Goal: Information Seeking & Learning: Learn about a topic

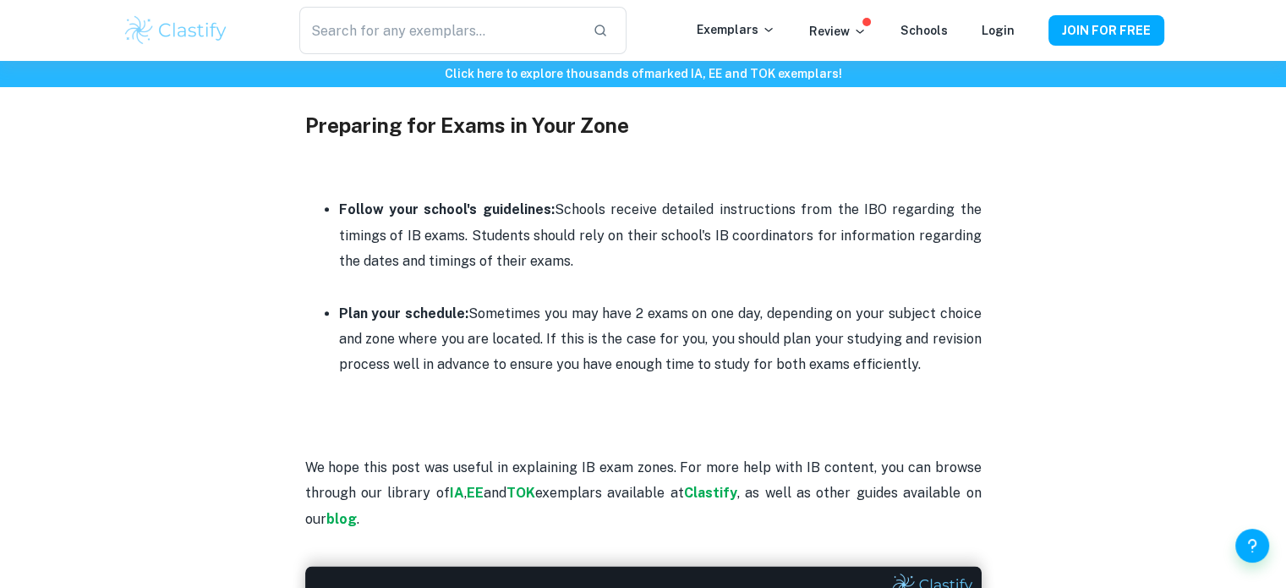
scroll to position [1870, 0]
click at [666, 364] on p "Plan your schedule: Sometimes you may have 2 exams on one day, depending on you…" at bounding box center [660, 340] width 643 height 77
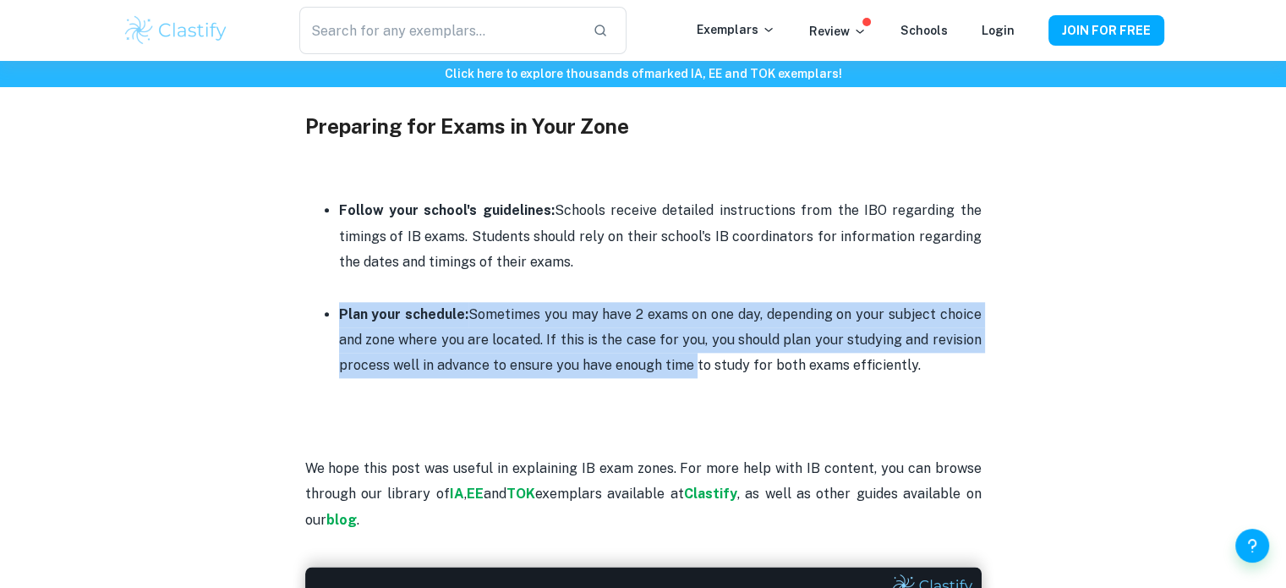
drag, startPoint x: 666, startPoint y: 364, endPoint x: 496, endPoint y: 299, distance: 182.0
click at [496, 299] on ul "Follow your school's guidelines: Schools receive detailed instructions from the…" at bounding box center [643, 288] width 677 height 182
click at [496, 299] on p at bounding box center [660, 287] width 643 height 25
drag, startPoint x: 496, startPoint y: 299, endPoint x: 621, endPoint y: 365, distance: 141.1
click at [621, 365] on ul "Follow your school's guidelines: Schools receive detailed instructions from the…" at bounding box center [643, 288] width 677 height 182
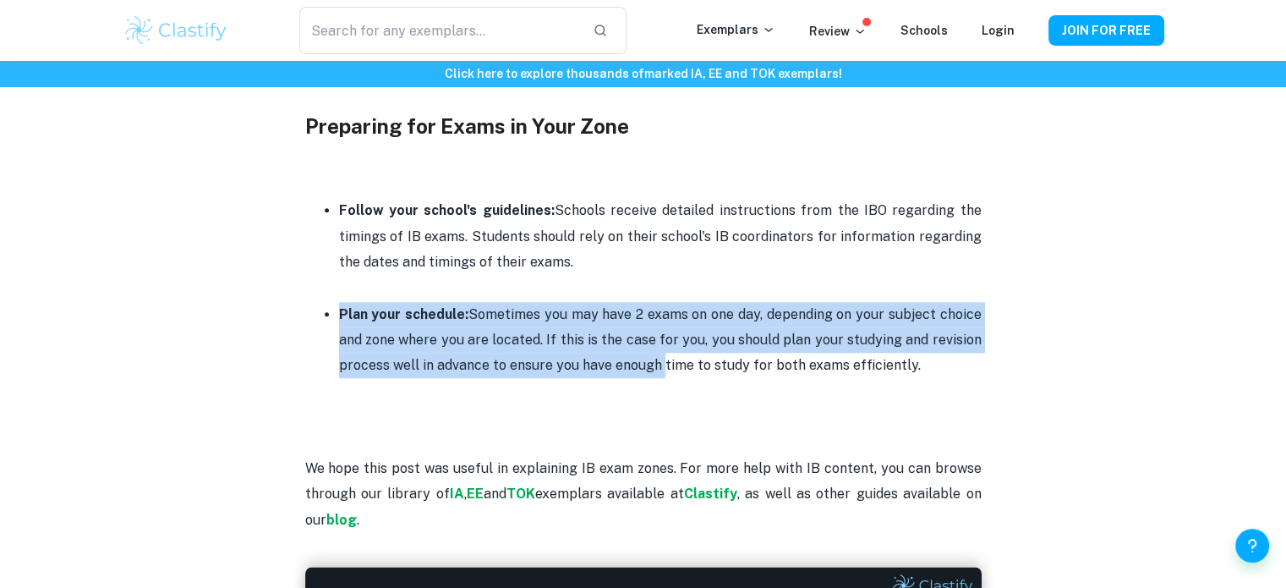
click at [621, 365] on p "Plan your schedule: Sometimes you may have 2 exams on one day, depending on you…" at bounding box center [660, 340] width 643 height 77
drag, startPoint x: 621, startPoint y: 365, endPoint x: 514, endPoint y: 320, distance: 115.6
click at [514, 320] on p "Plan your schedule: Sometimes you may have 2 exams on one day, depending on you…" at bounding box center [660, 340] width 643 height 77
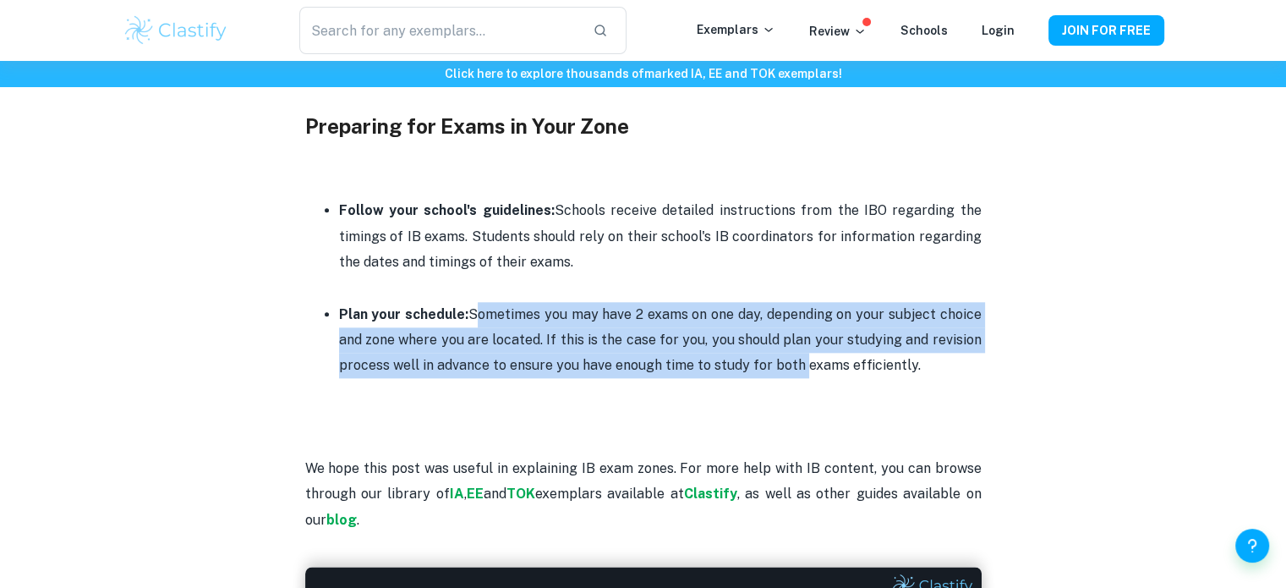
drag, startPoint x: 514, startPoint y: 320, endPoint x: 772, endPoint y: 371, distance: 262.9
click at [772, 371] on p "Plan your schedule: Sometimes you may have 2 exams on one day, depending on you…" at bounding box center [660, 340] width 643 height 77
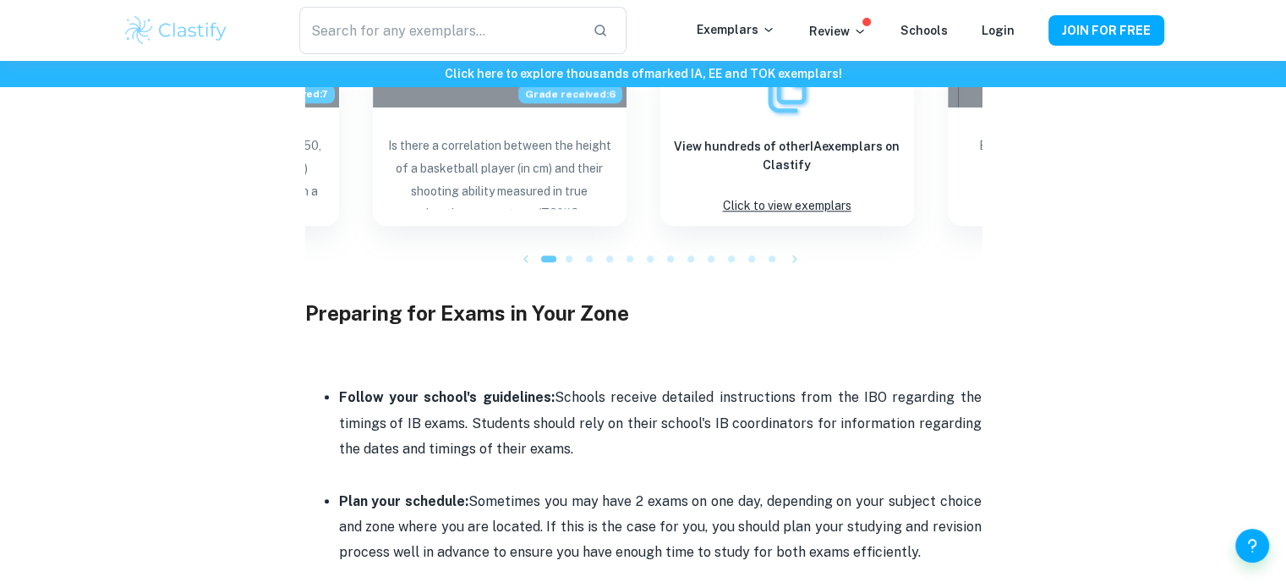
scroll to position [1681, 0]
